Goal: Task Accomplishment & Management: Complete application form

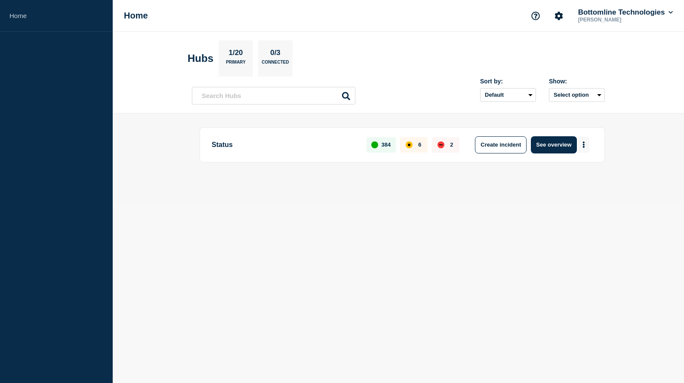
click at [584, 143] on icon "More actions" at bounding box center [583, 144] width 3 height 6
click at [572, 173] on button "Create maintenance" at bounding box center [580, 171] width 58 height 7
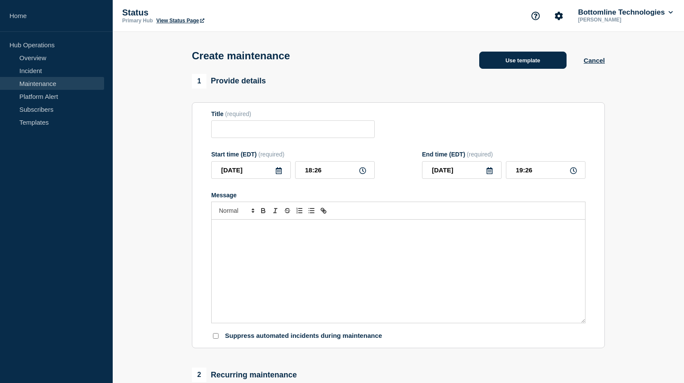
click at [506, 60] on button "Use template" at bounding box center [522, 60] width 87 height 17
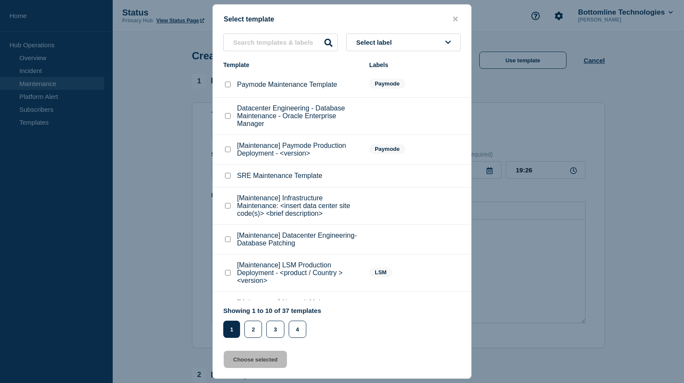
click at [395, 39] on span "Select label" at bounding box center [375, 42] width 39 height 7
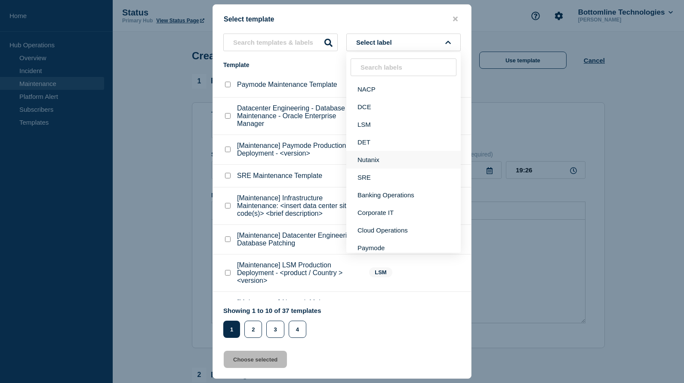
click at [385, 164] on button "Nutanix" at bounding box center [403, 160] width 114 height 18
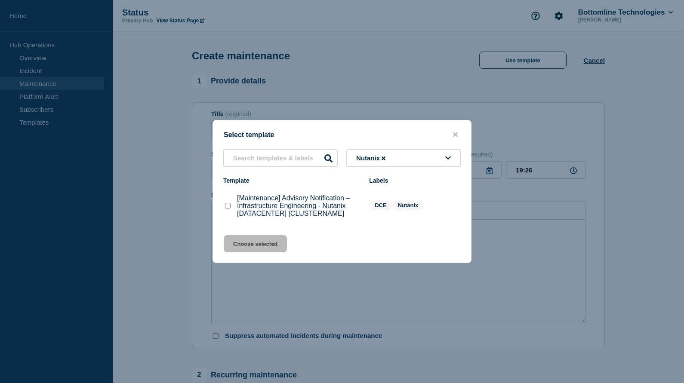
click at [227, 208] on checkbox"] "[Maintenance] Advisory Notification – Infrastructure Engineering - Nutanix [DAT…" at bounding box center [228, 206] width 6 height 6
checkbox checkbox"] "true"
click at [251, 245] on button "Choose selected" at bounding box center [255, 243] width 63 height 17
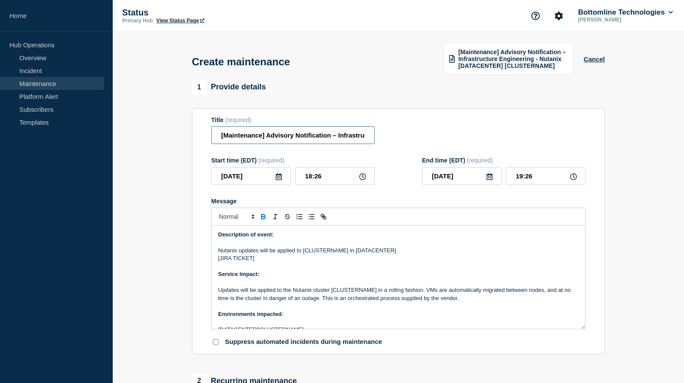
click at [274, 141] on input "[Maintenance] Advisory Notification – Infrastructure Engineering - Nutanix [DAT…" at bounding box center [292, 135] width 163 height 18
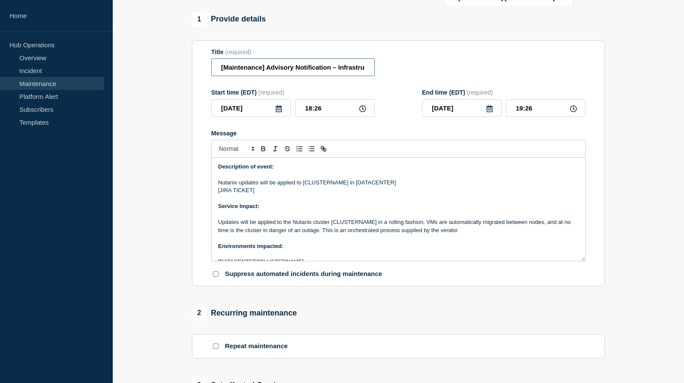
scroll to position [68, 0]
type input "[Maintenance] Advisory Notification – Infrastructure Engineering - US00 Thales …"
click at [279, 112] on icon at bounding box center [279, 108] width 6 height 7
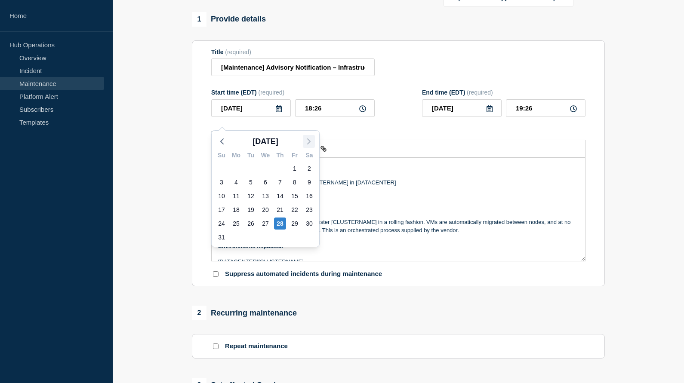
click at [308, 140] on icon "button" at bounding box center [309, 141] width 10 height 10
click at [295, 169] on div "5" at bounding box center [295, 169] width 12 height 12
type input "[DATE]"
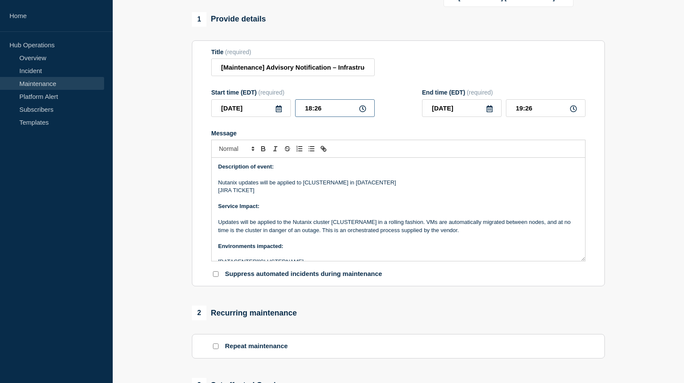
click at [310, 117] on input "18:26" at bounding box center [335, 108] width 80 height 18
type input "21:00"
type input "22:00"
click at [310, 178] on p "Message" at bounding box center [398, 175] width 360 height 8
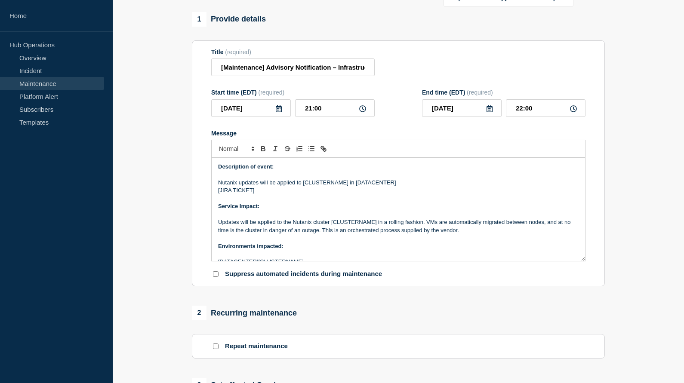
click at [266, 194] on p "[JIRA TICKET]" at bounding box center [398, 191] width 360 height 8
click at [284, 178] on p "Message" at bounding box center [398, 175] width 360 height 8
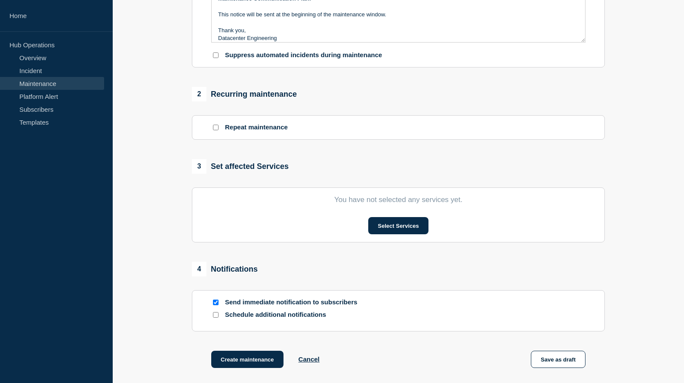
scroll to position [289, 0]
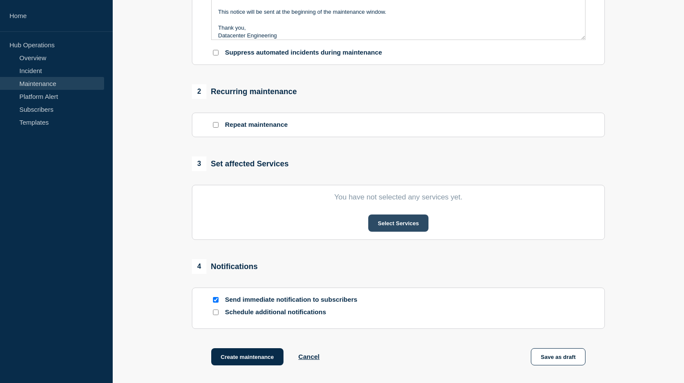
click at [394, 232] on button "Select Services" at bounding box center [398, 223] width 60 height 17
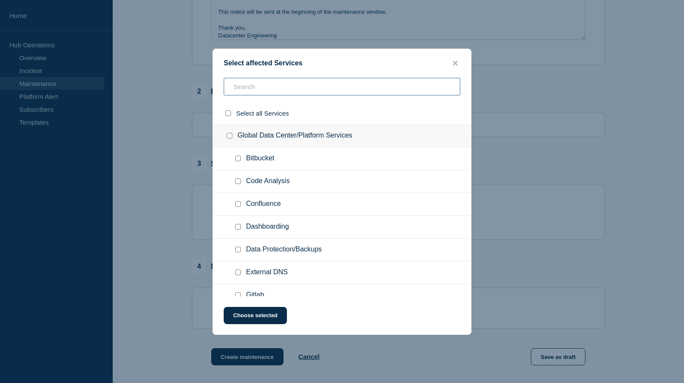
click at [302, 87] on input "text" at bounding box center [342, 87] width 236 height 18
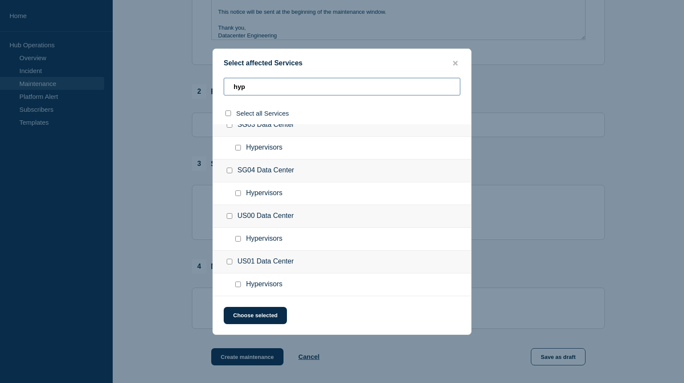
scroll to position [254, 0]
type input "hyp"
click at [238, 240] on input "Hypervisors checkbox" at bounding box center [238, 239] width 6 height 6
checkbox input "true"
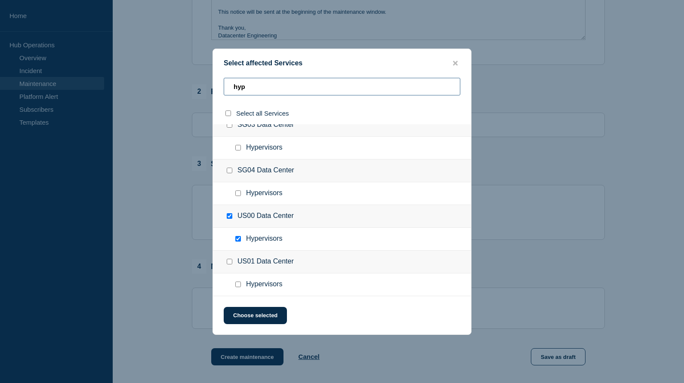
click at [241, 90] on input "hyp" at bounding box center [342, 87] width 236 height 18
type input "d"
checkbox input "false"
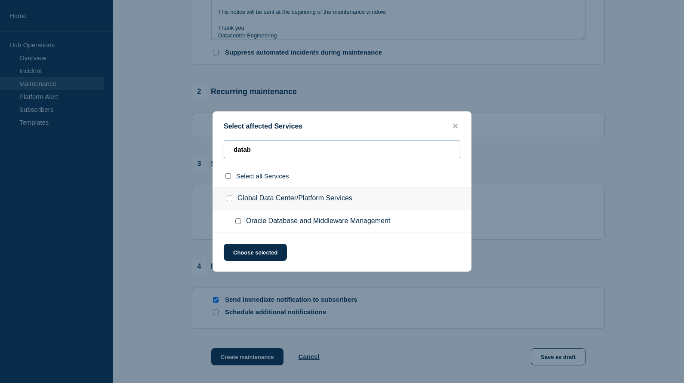
scroll to position [0, 0]
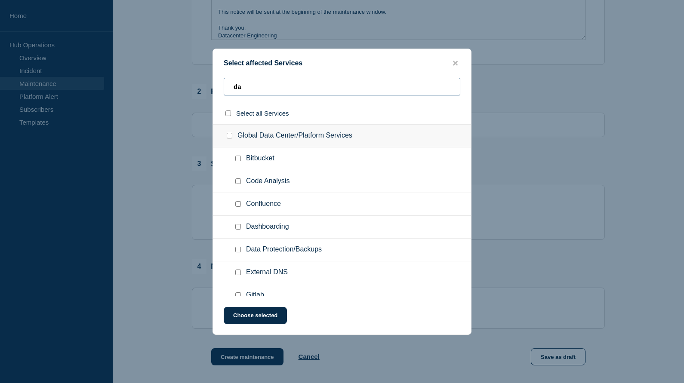
type input "d"
click at [256, 314] on button "Choose selected" at bounding box center [255, 315] width 63 height 17
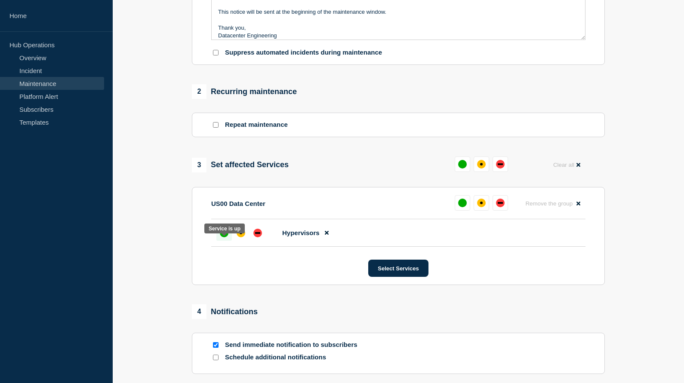
click at [221, 237] on div "up" at bounding box center [224, 233] width 9 height 9
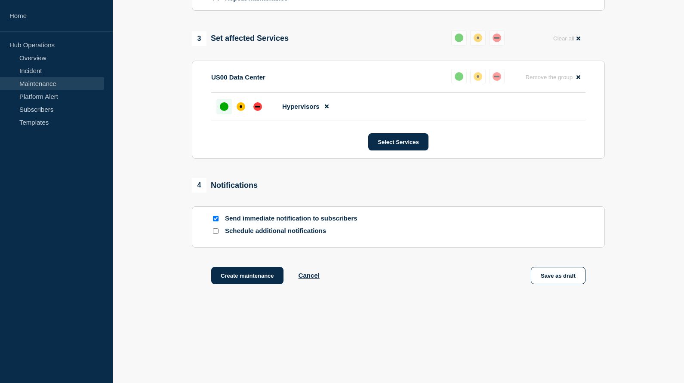
scroll to position [428, 0]
click at [216, 230] on input "Schedule additional notifications" at bounding box center [216, 231] width 6 height 6
checkbox input "true"
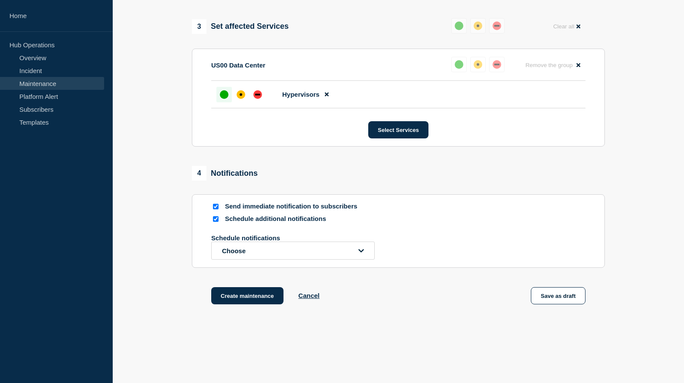
click at [360, 254] on icon "open dropdown" at bounding box center [361, 251] width 6 height 6
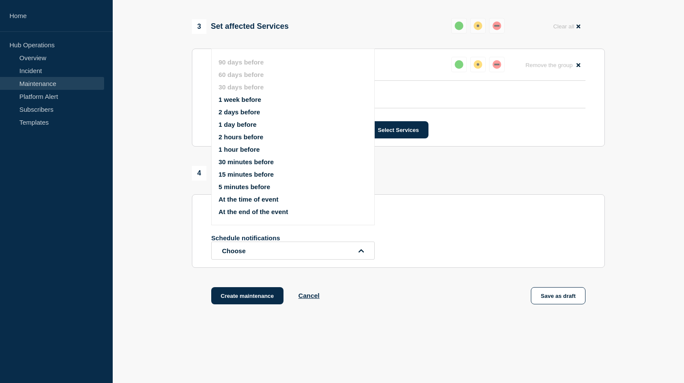
click at [239, 116] on button "2 days before" at bounding box center [239, 111] width 42 height 7
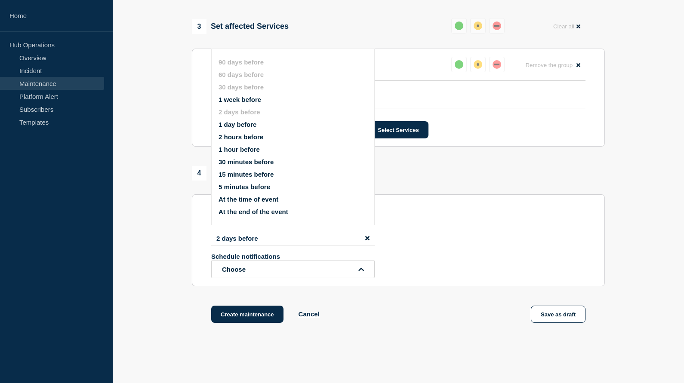
click at [359, 273] on icon "open dropdown" at bounding box center [361, 269] width 6 height 6
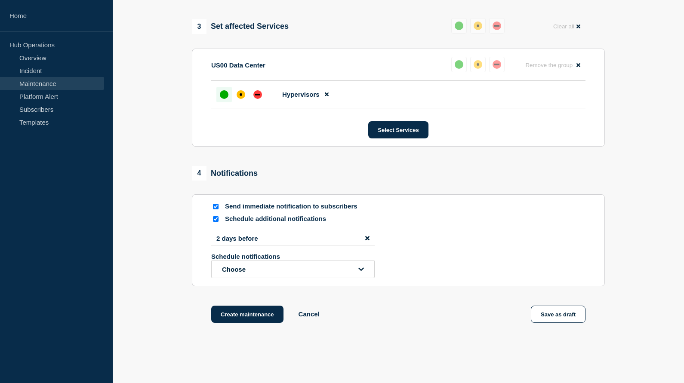
click at [359, 273] on icon "open dropdown" at bounding box center [361, 269] width 6 height 6
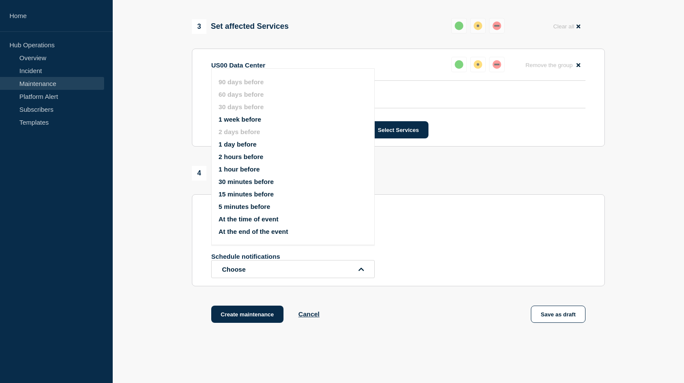
click at [256, 223] on button "At the time of event" at bounding box center [248, 218] width 60 height 7
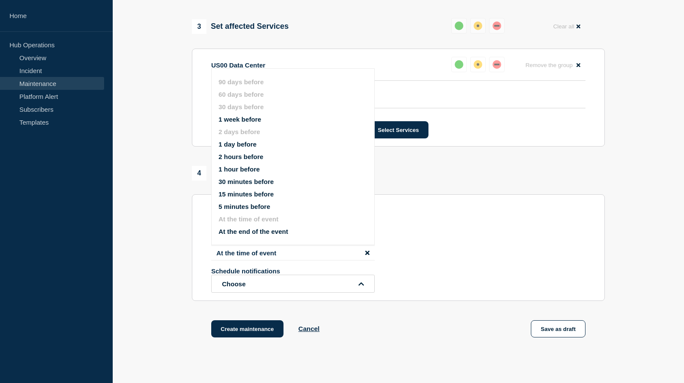
click at [559, 175] on div "1 Provide details Title (required) [Maintenance] Advisory Notification – Infras…" at bounding box center [398, 5] width 423 height 707
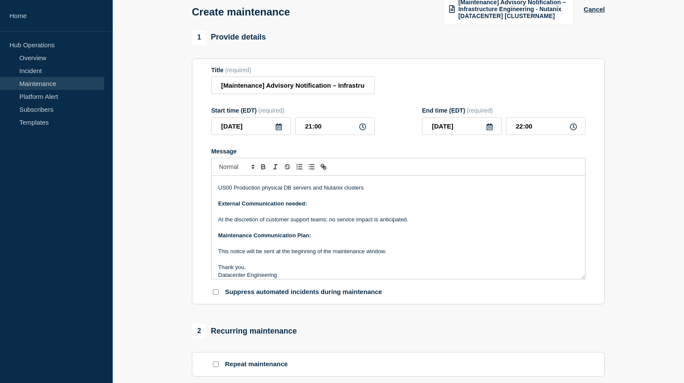
scroll to position [43, 0]
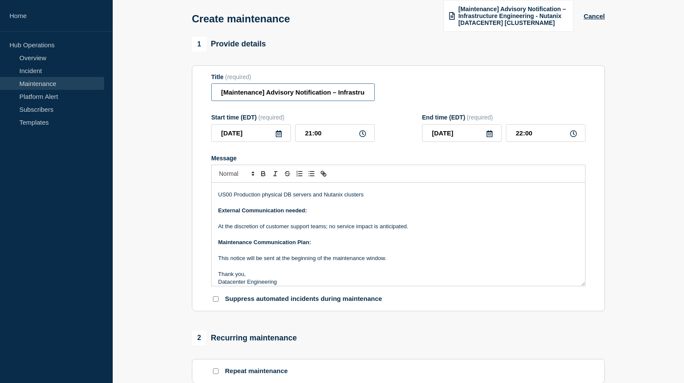
click at [273, 97] on input "[Maintenance] Advisory Notification – Infrastructure Engineering - US00 Thales …" at bounding box center [292, 92] width 163 height 18
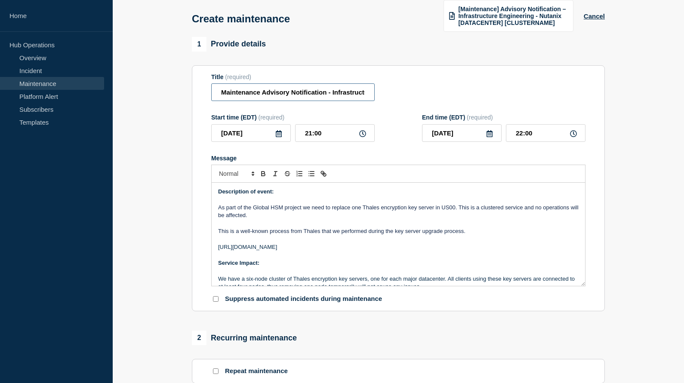
scroll to position [0, 0]
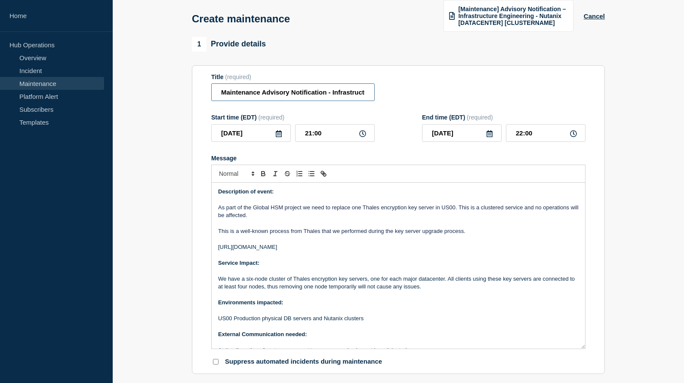
click at [589, 358] on section "Title (required) Maintenance Advisory Notification - Infrastructure Engineering…" at bounding box center [398, 219] width 413 height 309
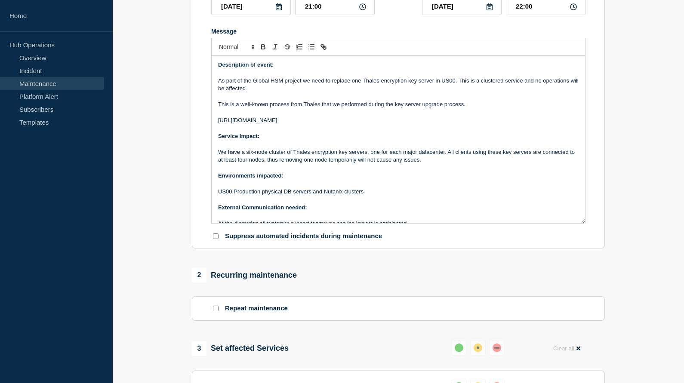
scroll to position [172, 0]
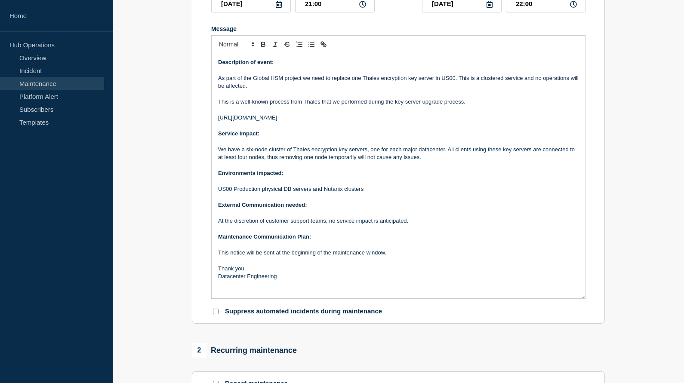
click at [592, 304] on section "Title (required) Maintenance Advisory Notification - Infrastructure Engineering…" at bounding box center [398, 130] width 413 height 388
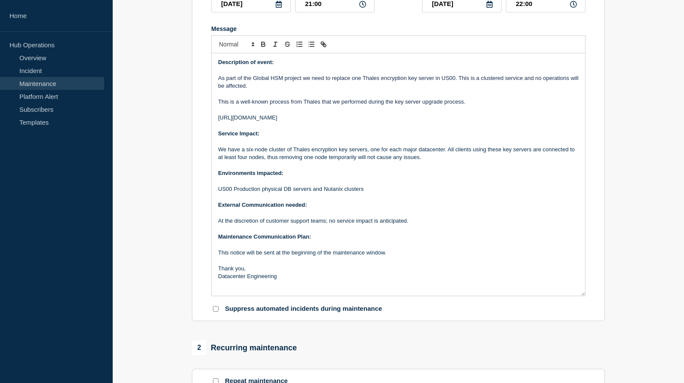
type input "Maintenance Advisory Notification - Infrastructure Engineering - US00 Thales en…"
click at [294, 98] on p "Message" at bounding box center [398, 94] width 360 height 8
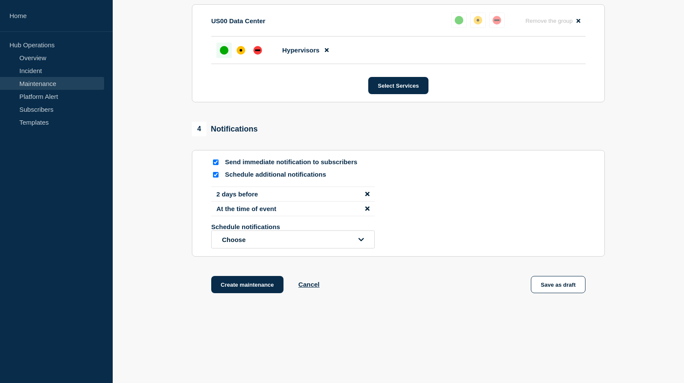
scroll to position [613, 0]
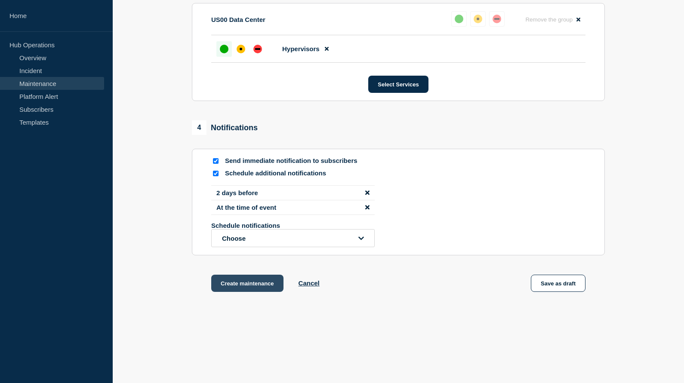
click at [260, 292] on button "Create maintenance" at bounding box center [247, 283] width 72 height 17
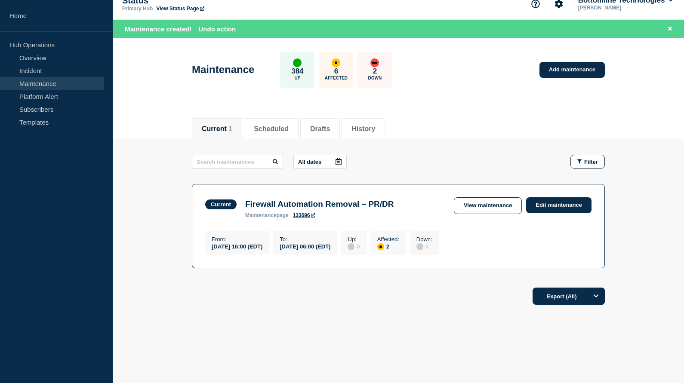
click at [31, 84] on html "Home Hub Operations Overview Incident Maintenance Platform Alert Subscribers Te…" at bounding box center [342, 179] width 684 height 383
click at [31, 97] on html "Home Hub Operations Overview Incident Maintenance Platform Alert Subscribers Te…" at bounding box center [342, 179] width 684 height 383
click at [15, 18] on html "Home Hub Operations Overview Incident Maintenance Platform Alert Subscribers Te…" at bounding box center [342, 179] width 684 height 383
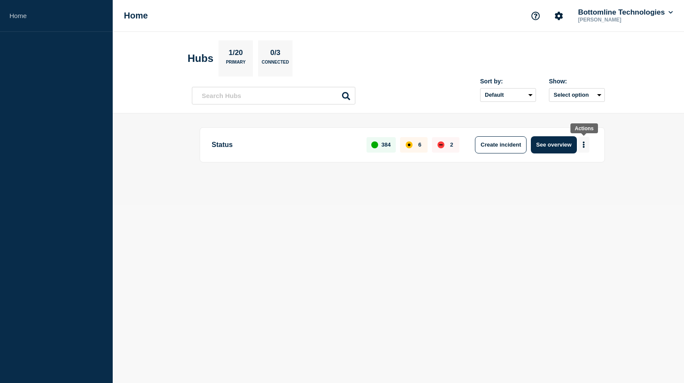
click at [585, 142] on button "More actions" at bounding box center [583, 145] width 11 height 16
click at [570, 172] on button "Create maintenance" at bounding box center [580, 171] width 58 height 7
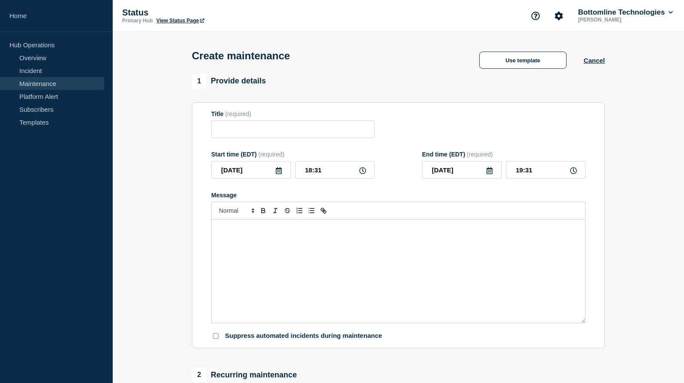
click at [39, 84] on link "Maintenance" at bounding box center [52, 83] width 104 height 13
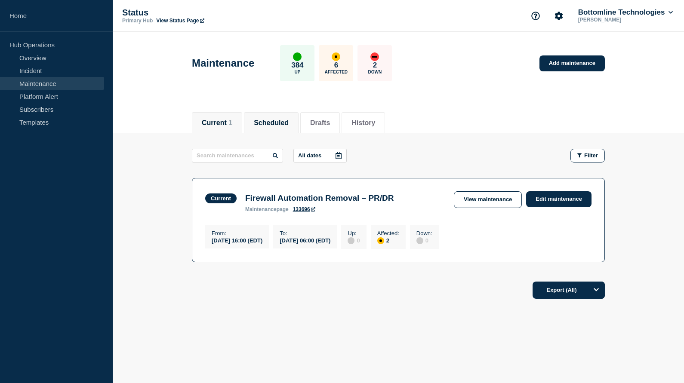
click at [266, 123] on button "Scheduled" at bounding box center [271, 123] width 35 height 8
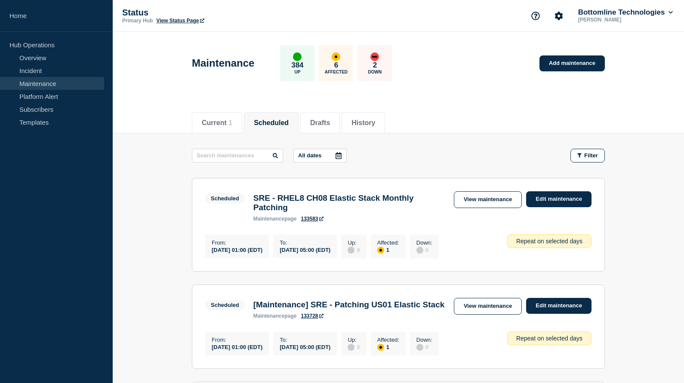
click at [335, 156] on icon at bounding box center [338, 155] width 6 height 7
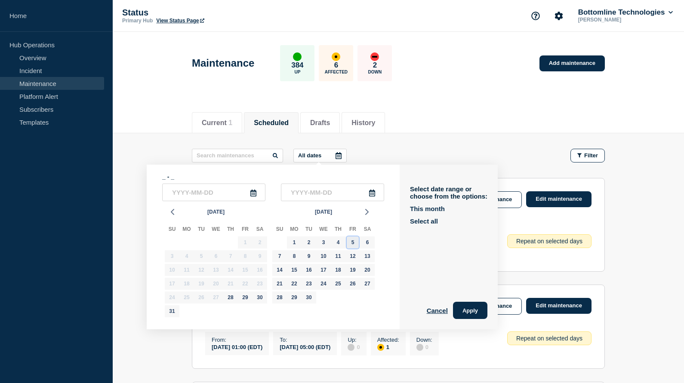
click at [353, 245] on div "5" at bounding box center [353, 242] width 12 height 12
type input "[DATE]"
click at [350, 244] on div "5" at bounding box center [353, 242] width 12 height 12
type input "[DATE]"
click at [466, 312] on button "Apply" at bounding box center [470, 310] width 34 height 17
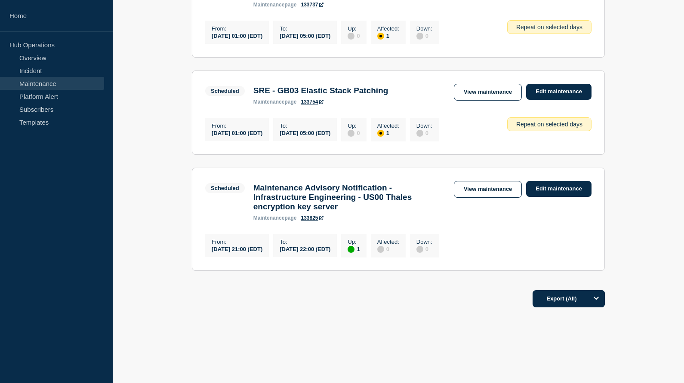
scroll to position [214, 0]
